Goal: Task Accomplishment & Management: Manage account settings

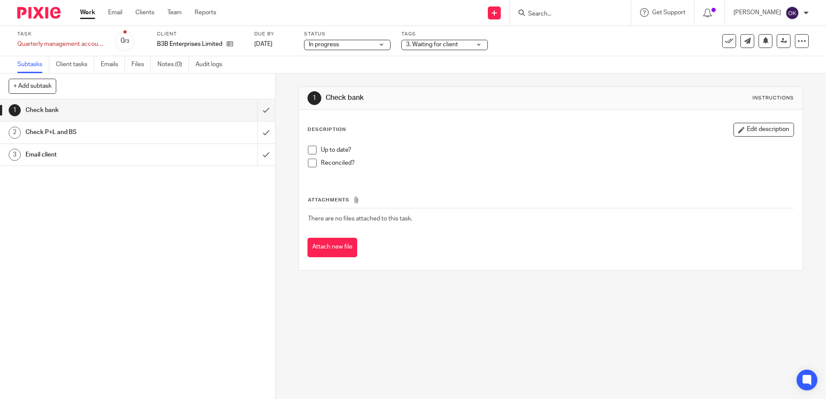
click at [308, 147] on span at bounding box center [312, 150] width 9 height 9
click at [310, 163] on span at bounding box center [312, 163] width 9 height 9
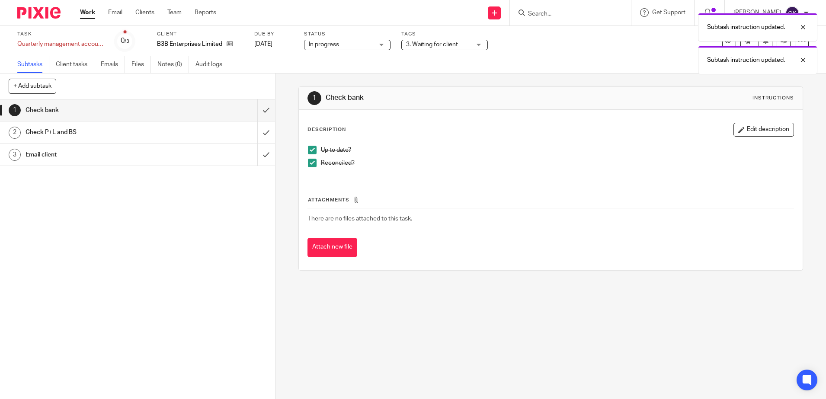
click at [428, 45] on div "Subtask instruction updated. Subtask instruction updated." at bounding box center [615, 42] width 404 height 66
click at [429, 45] on div "Subtask instruction updated. Subtask instruction updated." at bounding box center [615, 42] width 404 height 66
click at [477, 43] on div "Subtask instruction updated. Subtask instruction updated." at bounding box center [615, 42] width 404 height 66
click at [506, 93] on div "1 Check bank Instructions" at bounding box center [550, 98] width 486 height 14
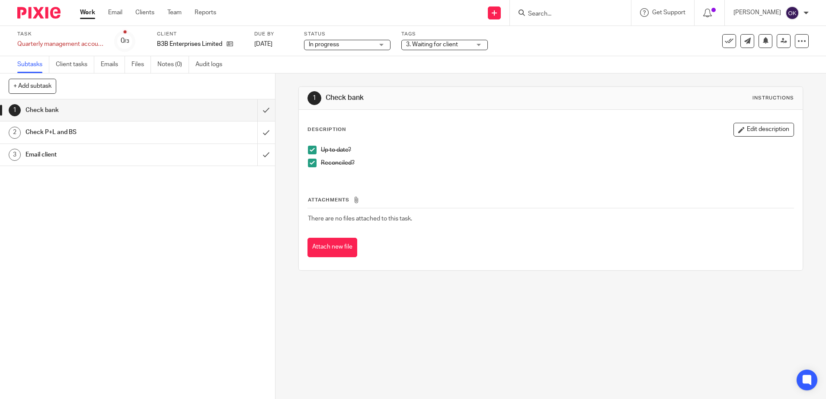
click at [478, 46] on div "3. Waiting for client" at bounding box center [444, 45] width 86 height 10
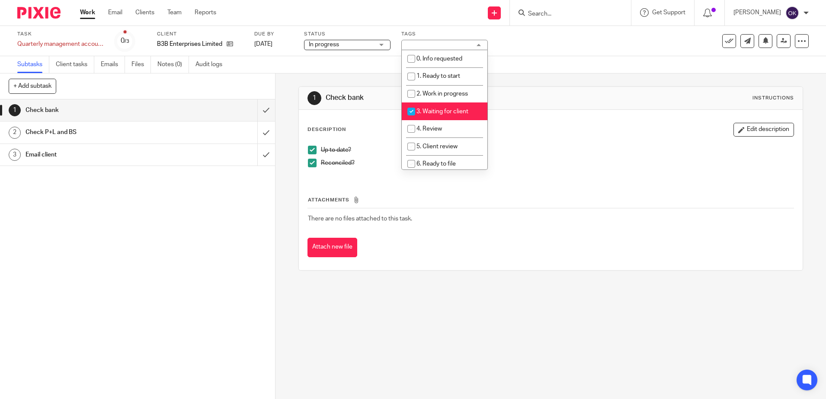
click at [412, 109] on input "checkbox" at bounding box center [411, 111] width 16 height 16
checkbox input "false"
click at [409, 126] on input "checkbox" at bounding box center [411, 129] width 16 height 16
checkbox input "true"
click at [540, 118] on div "Description Edit description Up to date? Reconciled? Attachments There are no f…" at bounding box center [551, 190] width 504 height 160
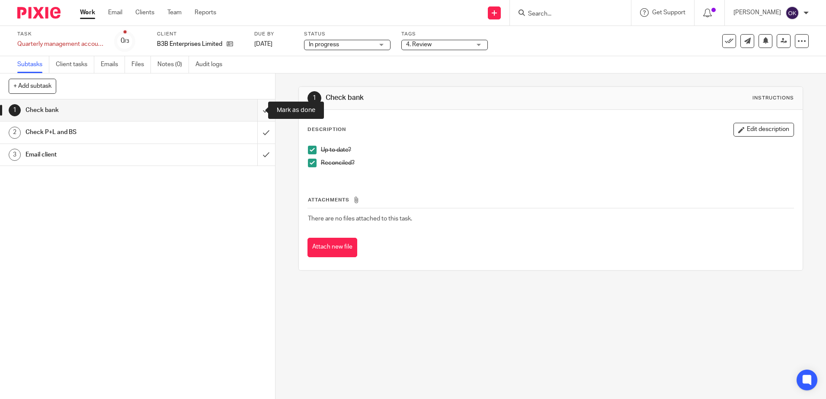
click at [255, 109] on input "submit" at bounding box center [137, 110] width 275 height 22
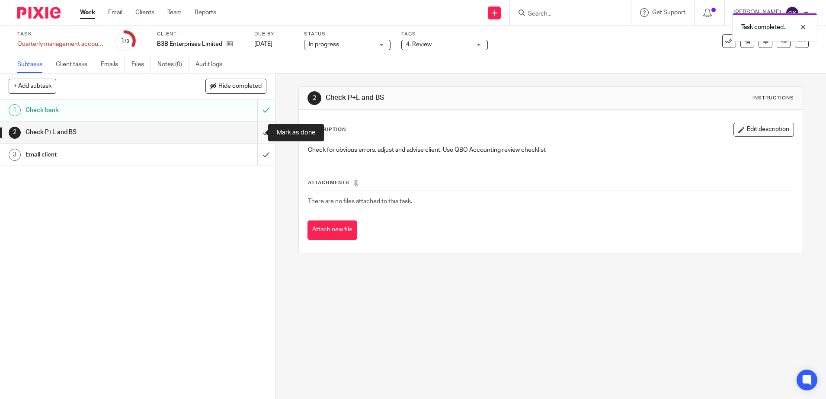
click at [257, 136] on input "submit" at bounding box center [137, 132] width 275 height 22
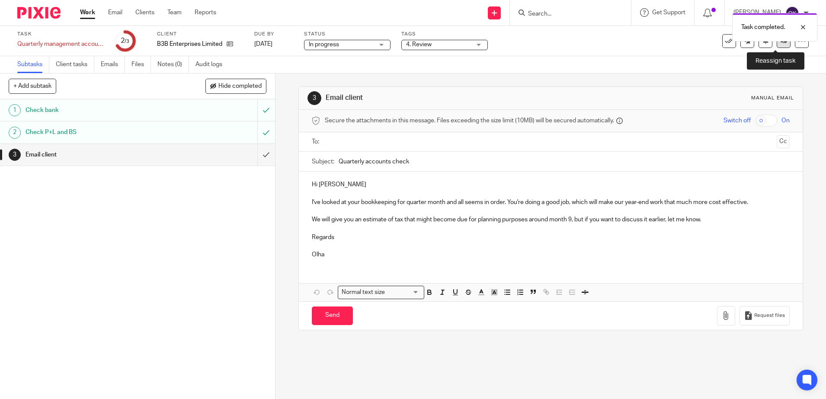
click at [780, 44] on icon at bounding box center [783, 41] width 6 height 6
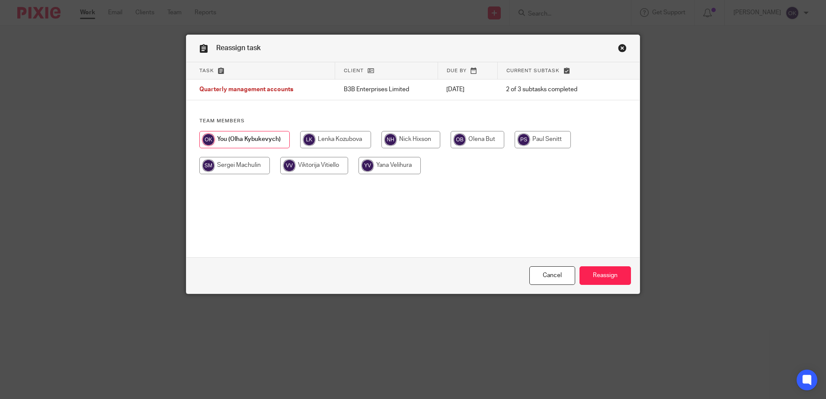
click at [402, 138] on input "radio" at bounding box center [410, 139] width 59 height 17
radio input "true"
click at [613, 273] on input "Reassign" at bounding box center [604, 275] width 51 height 19
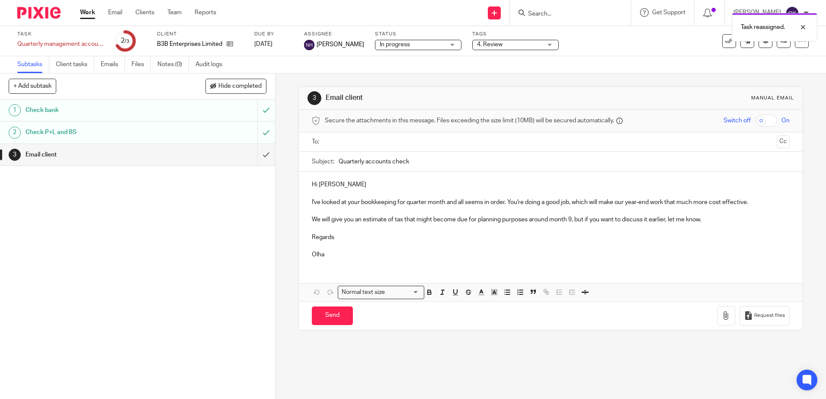
click at [54, 16] on img at bounding box center [38, 13] width 43 height 12
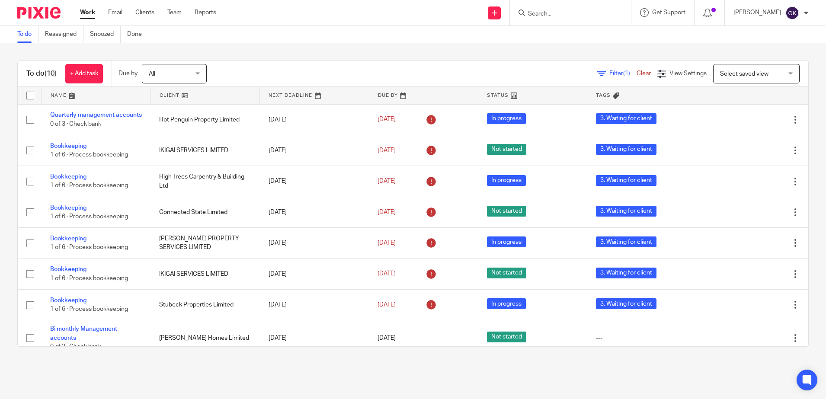
scroll to position [85, 0]
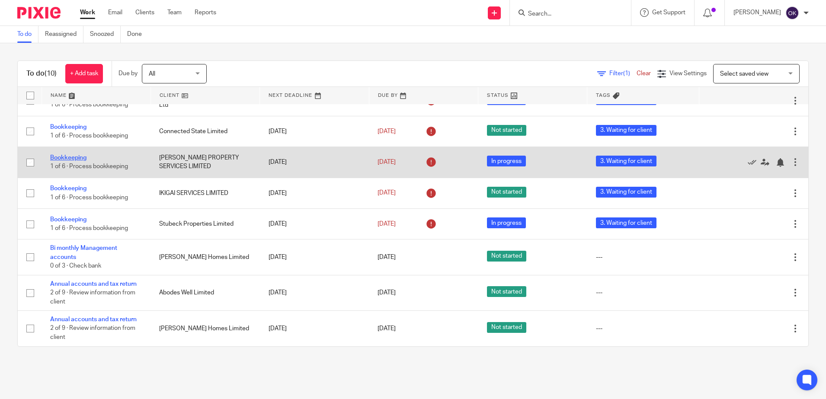
click at [73, 158] on link "Bookkeeping" at bounding box center [68, 158] width 36 height 6
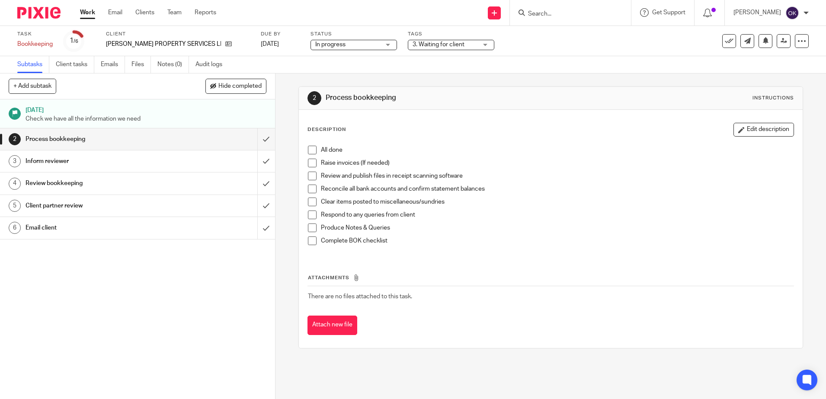
click at [412, 42] on span "3. Waiting for client" at bounding box center [438, 45] width 52 height 6
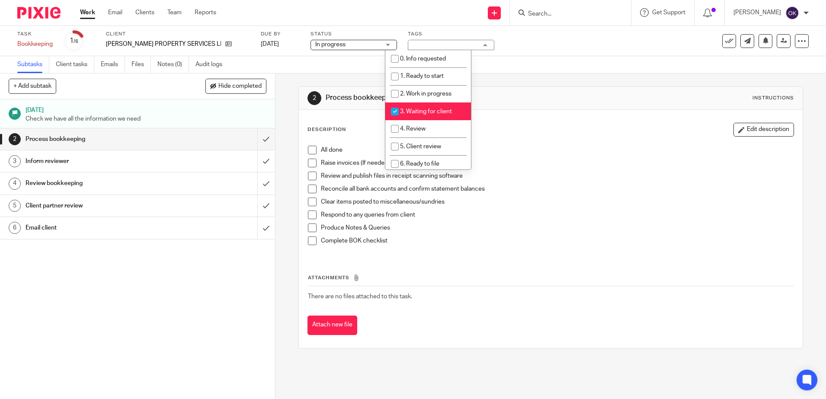
drag, startPoint x: 394, startPoint y: 113, endPoint x: 394, endPoint y: 125, distance: 12.5
click at [394, 113] on input "checkbox" at bounding box center [395, 111] width 16 height 16
checkbox input "false"
click at [394, 127] on input "checkbox" at bounding box center [395, 129] width 16 height 16
checkbox input "true"
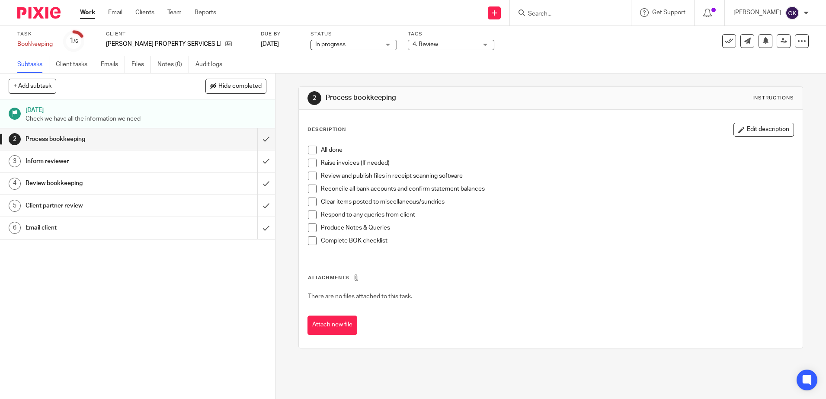
click at [505, 121] on div "Description Edit description All done Raise invoices (If needed) Review and pub…" at bounding box center [551, 229] width 504 height 238
drag, startPoint x: 309, startPoint y: 153, endPoint x: 307, endPoint y: 158, distance: 5.6
click at [309, 152] on span at bounding box center [312, 150] width 9 height 9
click at [308, 167] on span at bounding box center [312, 163] width 9 height 9
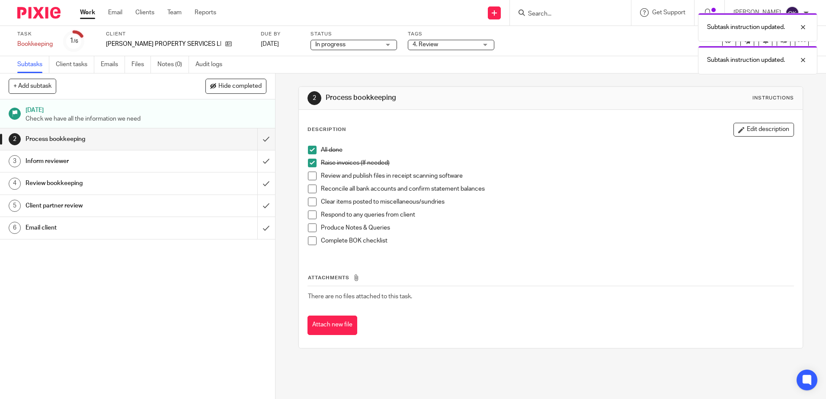
click at [310, 176] on span at bounding box center [312, 176] width 9 height 9
click at [310, 190] on span at bounding box center [312, 189] width 9 height 9
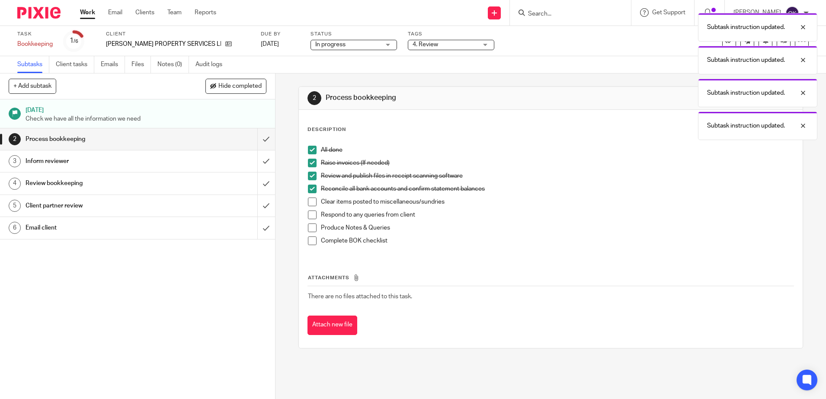
click at [310, 204] on span at bounding box center [312, 202] width 9 height 9
drag, startPoint x: 310, startPoint y: 217, endPoint x: 307, endPoint y: 226, distance: 9.3
click at [309, 217] on span at bounding box center [312, 215] width 9 height 9
click at [308, 229] on span at bounding box center [312, 228] width 9 height 9
click at [308, 240] on span at bounding box center [312, 240] width 9 height 9
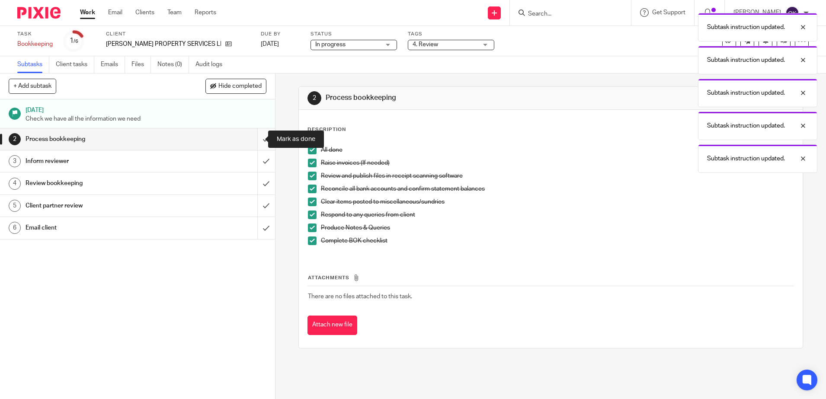
click at [250, 142] on input "submit" at bounding box center [137, 139] width 275 height 22
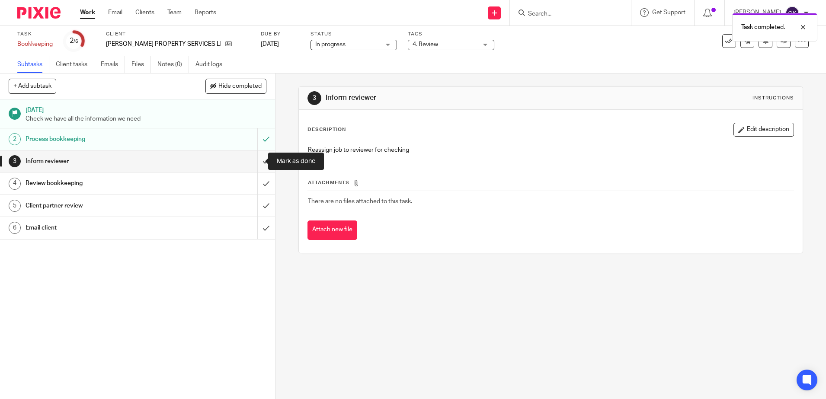
click at [252, 161] on input "submit" at bounding box center [137, 161] width 275 height 22
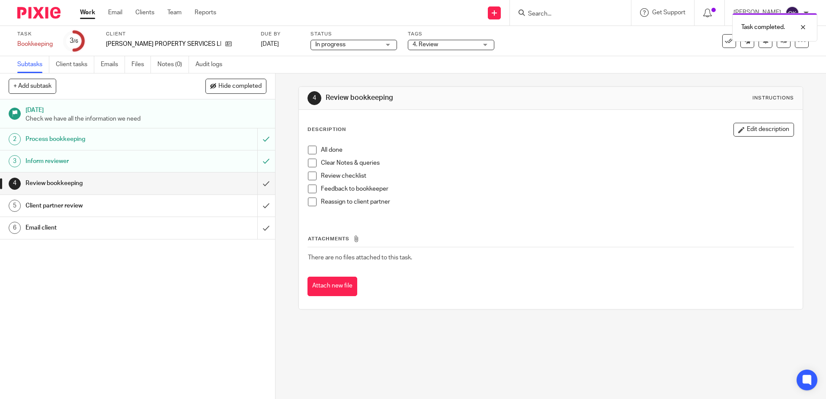
click at [312, 149] on span at bounding box center [312, 150] width 9 height 9
click at [308, 164] on span at bounding box center [312, 163] width 9 height 9
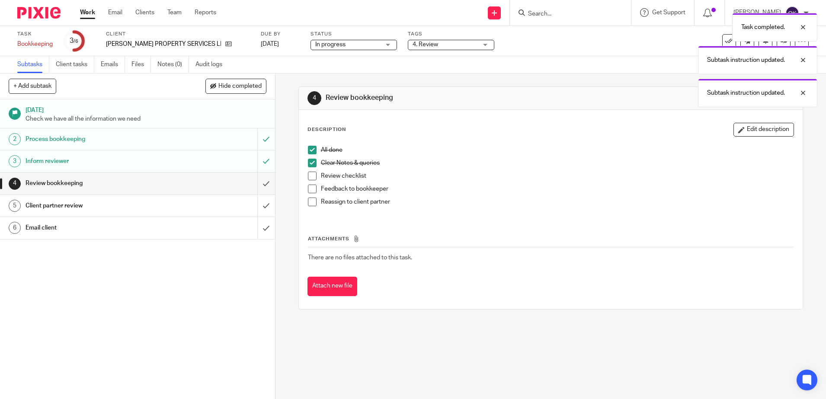
drag, startPoint x: 307, startPoint y: 179, endPoint x: 309, endPoint y: 189, distance: 9.6
click at [308, 180] on span at bounding box center [312, 176] width 9 height 9
click at [309, 191] on span at bounding box center [312, 189] width 9 height 9
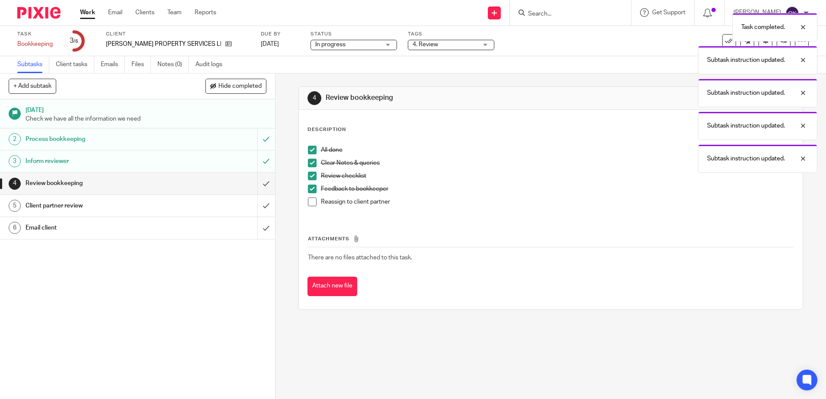
drag, startPoint x: 308, startPoint y: 201, endPoint x: 282, endPoint y: 209, distance: 26.7
click at [308, 201] on span at bounding box center [312, 202] width 9 height 9
click at [252, 187] on input "submit" at bounding box center [137, 183] width 275 height 22
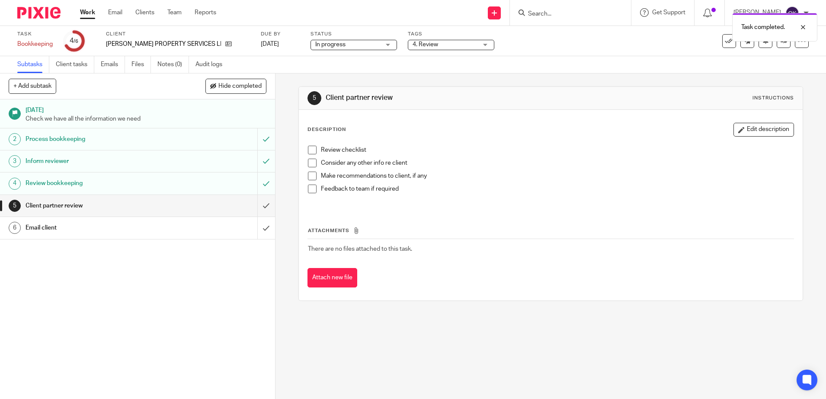
click at [308, 147] on span at bounding box center [312, 150] width 9 height 9
click at [311, 165] on span at bounding box center [312, 163] width 9 height 9
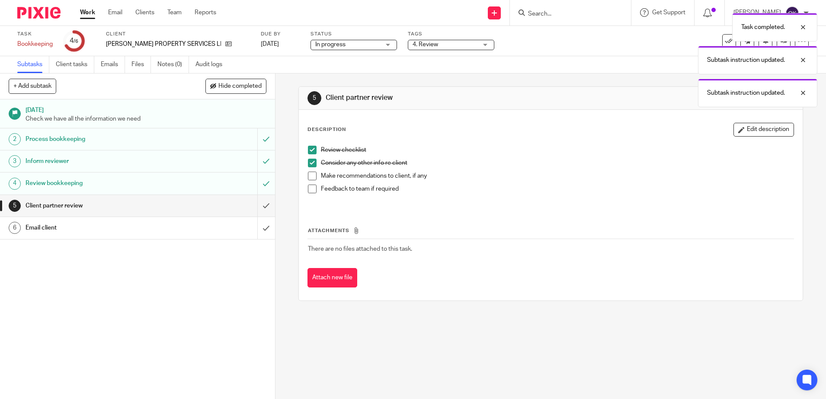
click at [309, 176] on span at bounding box center [312, 176] width 9 height 9
click at [308, 192] on span at bounding box center [312, 189] width 9 height 9
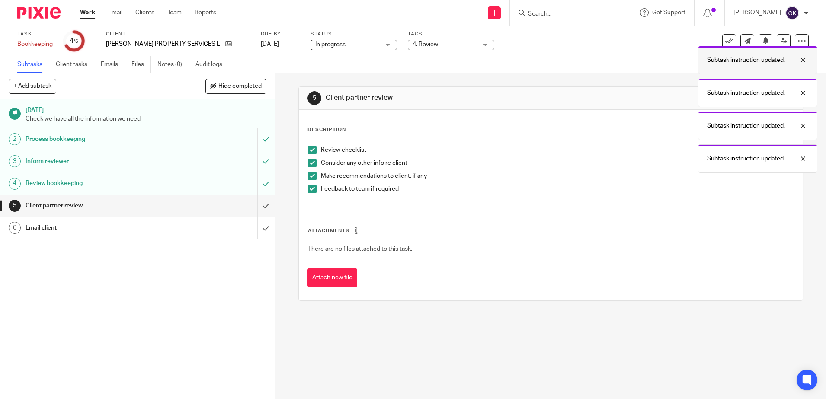
click at [800, 57] on div at bounding box center [796, 60] width 23 height 10
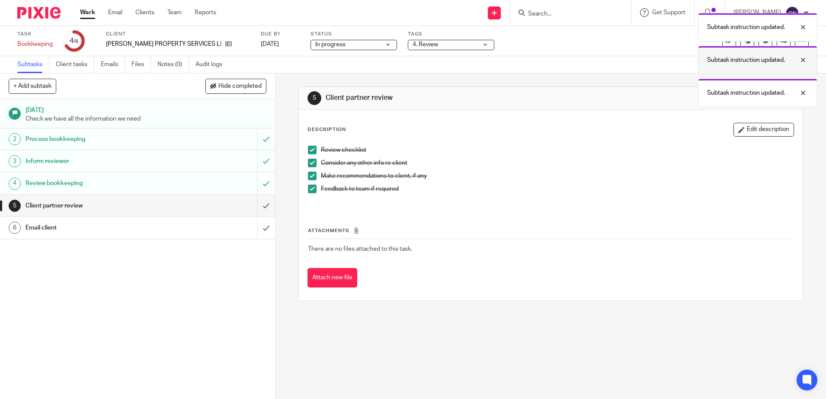
click at [804, 60] on div at bounding box center [796, 60] width 23 height 10
click at [803, 26] on div at bounding box center [796, 27] width 23 height 10
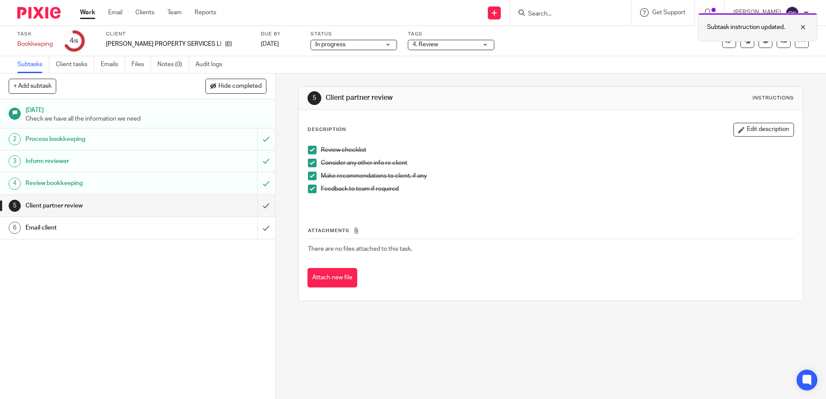
click at [804, 29] on div at bounding box center [796, 27] width 23 height 10
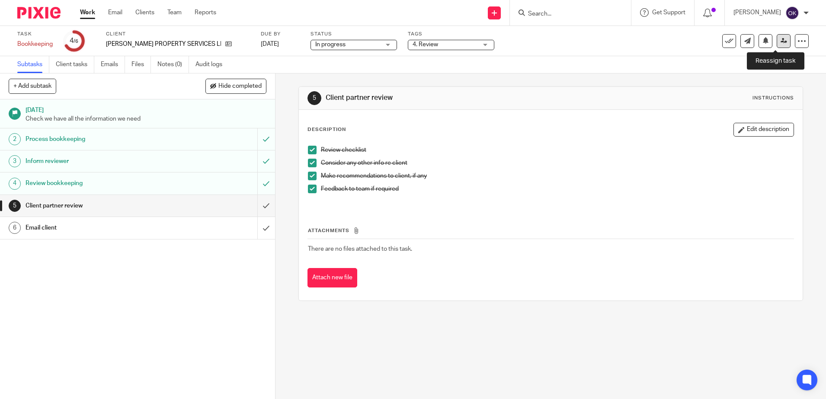
click at [776, 46] on link at bounding box center [783, 41] width 14 height 14
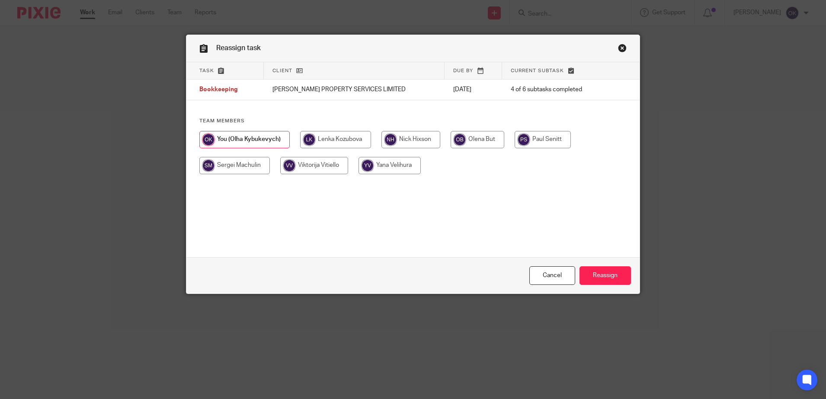
click at [417, 139] on input "radio" at bounding box center [410, 139] width 59 height 17
radio input "true"
click at [594, 276] on input "Reassign" at bounding box center [604, 275] width 51 height 19
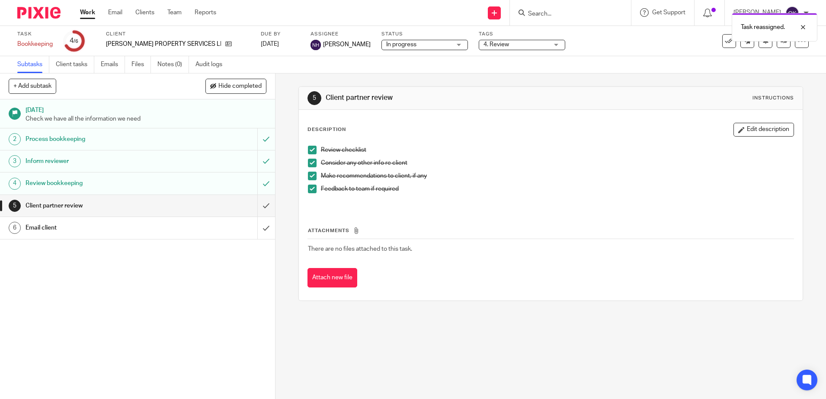
click at [50, 13] on img at bounding box center [38, 13] width 43 height 12
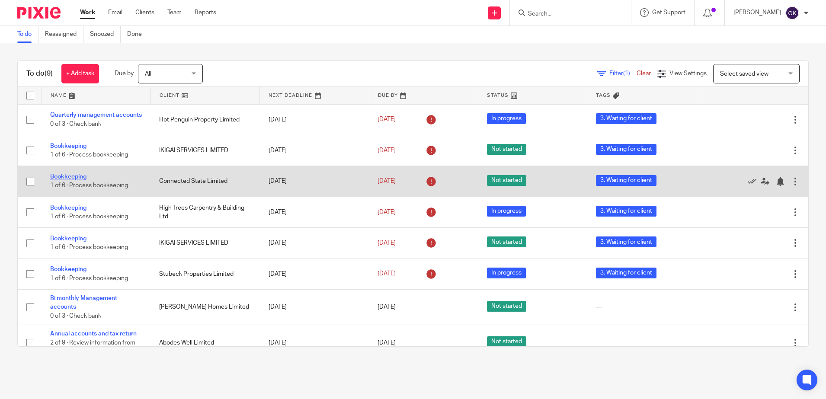
click at [73, 180] on link "Bookkeeping" at bounding box center [68, 177] width 36 height 6
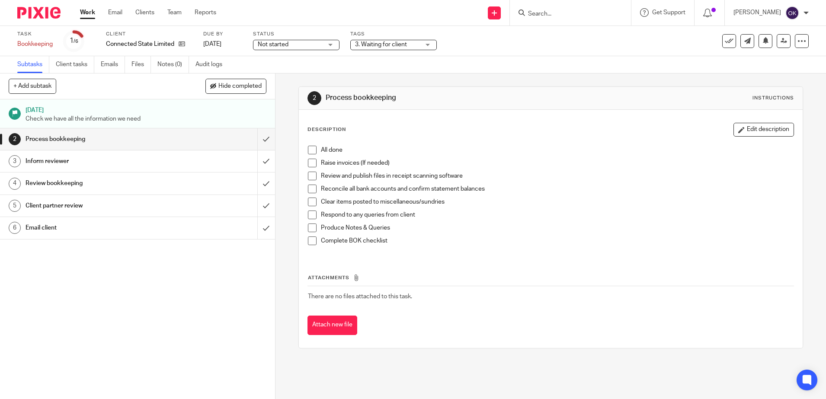
click at [388, 45] on span "3. Waiting for client" at bounding box center [381, 45] width 52 height 6
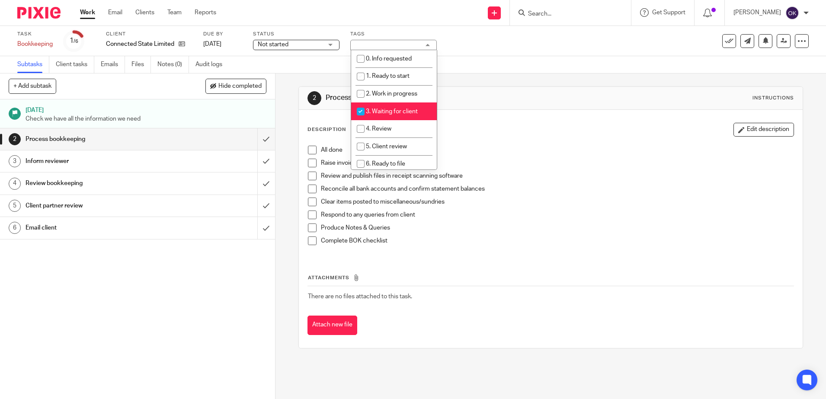
click at [361, 112] on input "checkbox" at bounding box center [360, 111] width 16 height 16
checkbox input "false"
click at [362, 97] on input "checkbox" at bounding box center [360, 94] width 16 height 16
checkbox input "true"
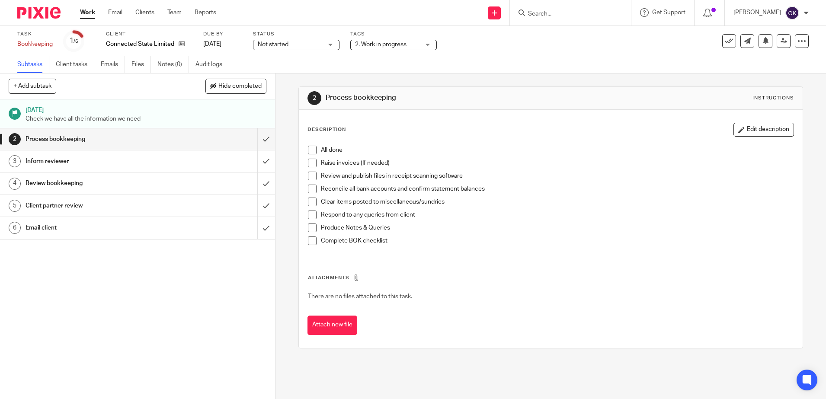
click at [27, 10] on img at bounding box center [38, 13] width 43 height 12
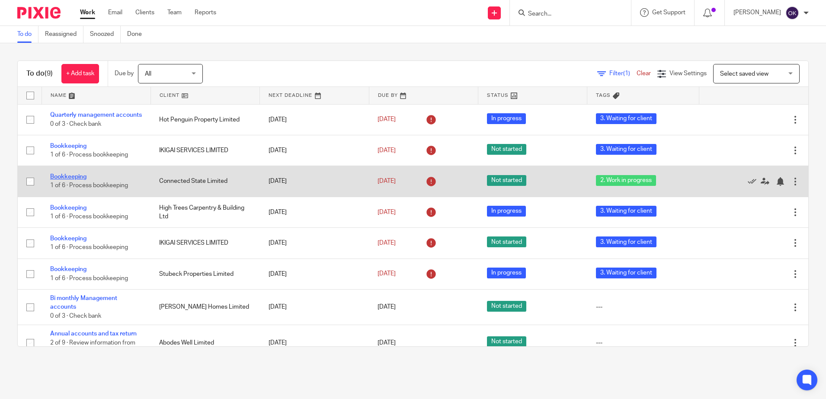
click at [78, 180] on link "Bookkeeping" at bounding box center [68, 177] width 36 height 6
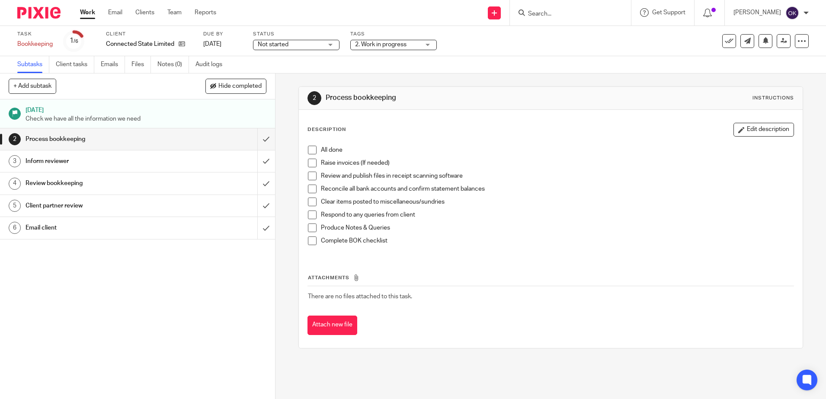
click at [275, 45] on span "Not started" at bounding box center [273, 45] width 31 height 6
click at [271, 77] on span "In progress" at bounding box center [274, 76] width 30 height 6
click at [29, 13] on img at bounding box center [38, 13] width 43 height 12
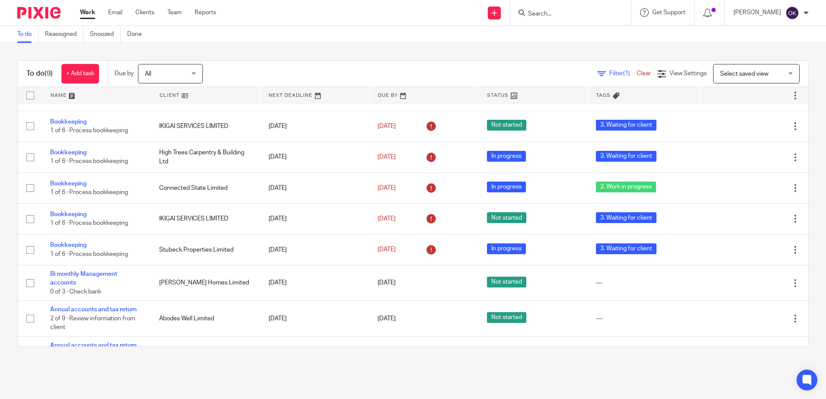
scroll to position [54, 0]
